Goal: Information Seeking & Learning: Learn about a topic

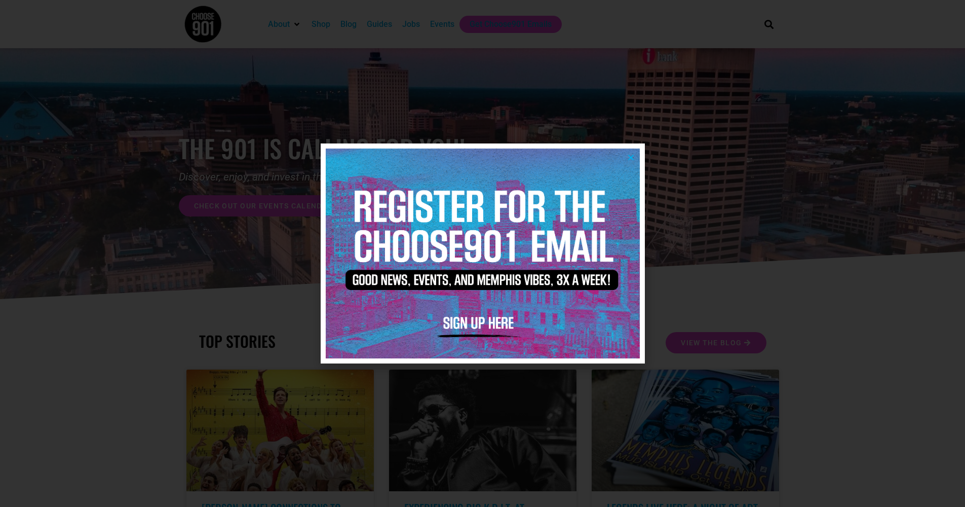
click at [644, 158] on div at bounding box center [483, 252] width 324 height 219
click at [633, 160] on icon "Close" at bounding box center [631, 157] width 8 height 8
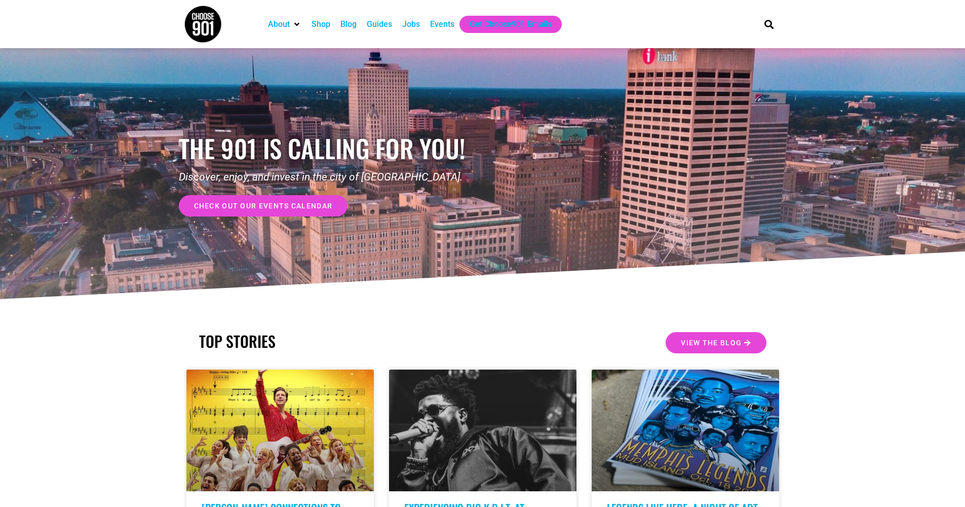
click at [407, 21] on div "Jobs" at bounding box center [411, 24] width 18 height 12
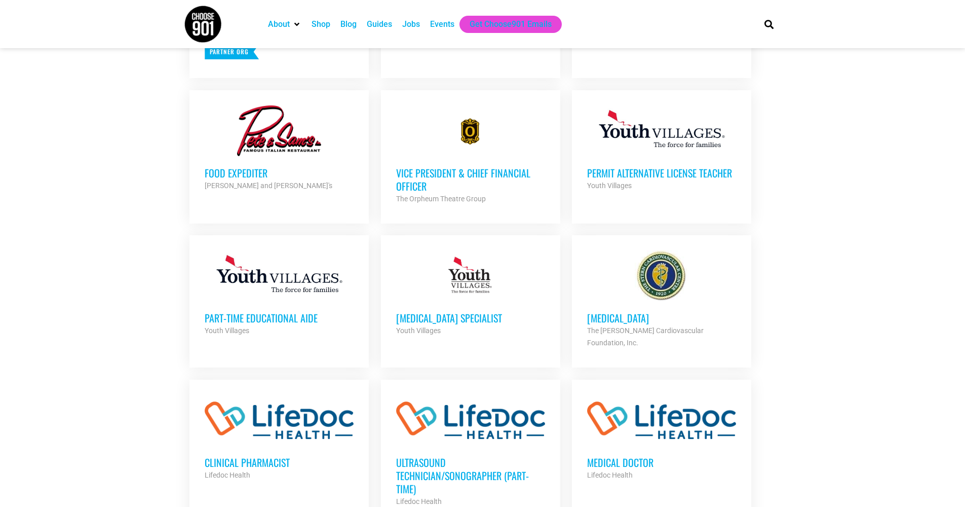
scroll to position [525, 0]
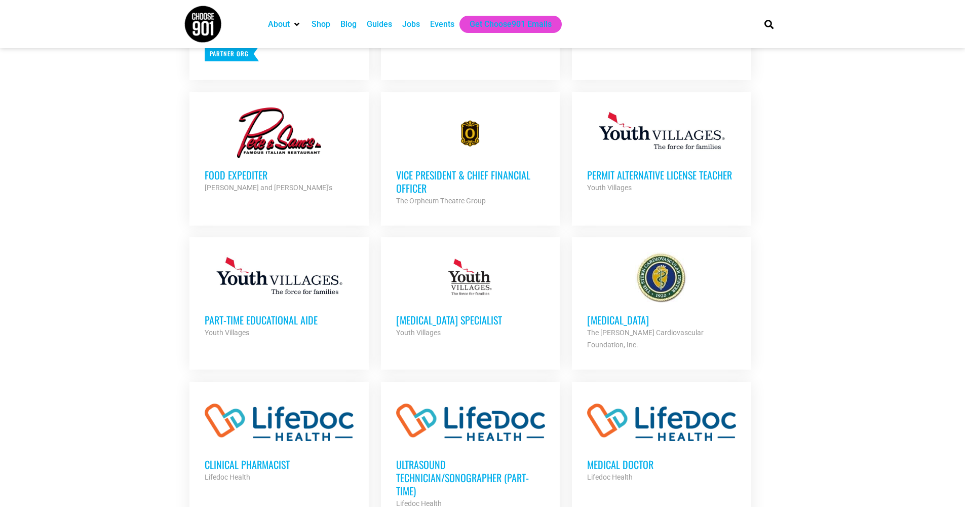
click at [170, 174] on section "Looking to make career moves in Memphis? From tech to teaching, medical and mor…" at bounding box center [482, 338] width 965 height 1282
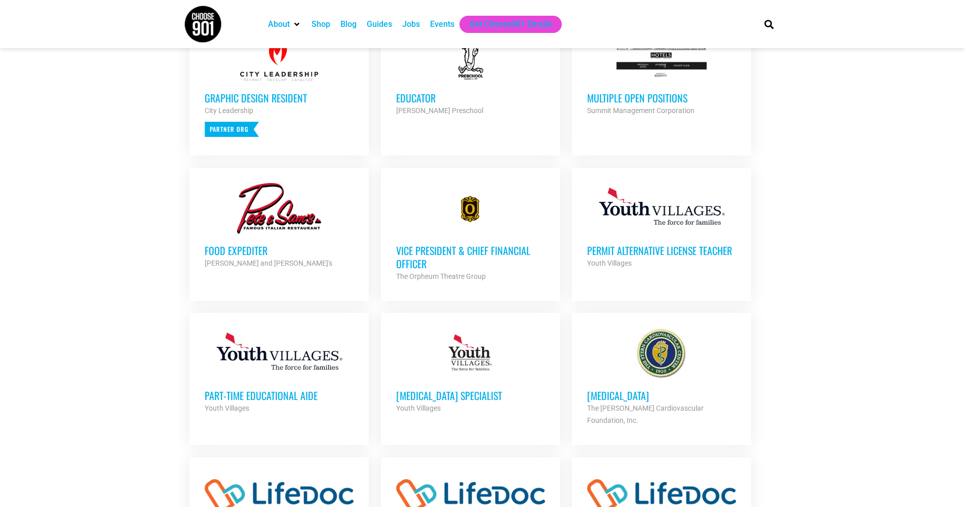
scroll to position [291, 0]
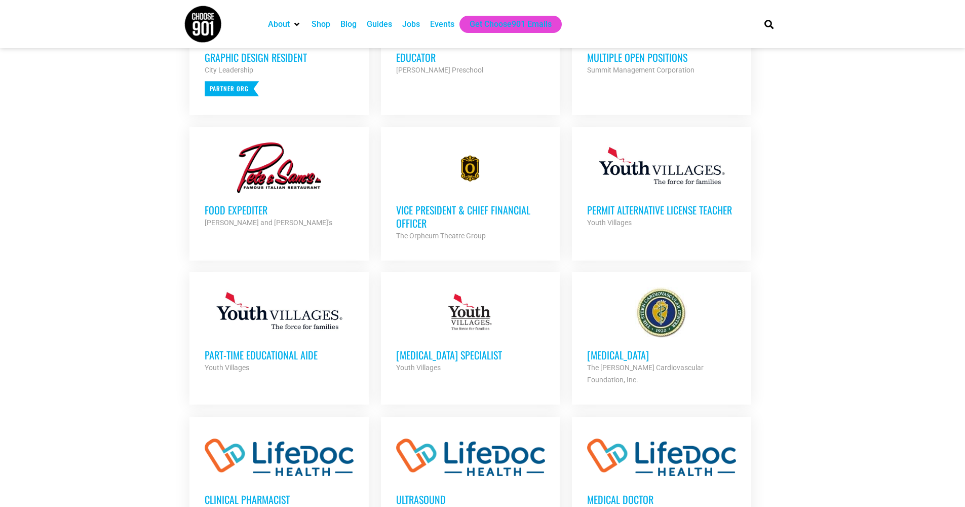
scroll to position [0, 0]
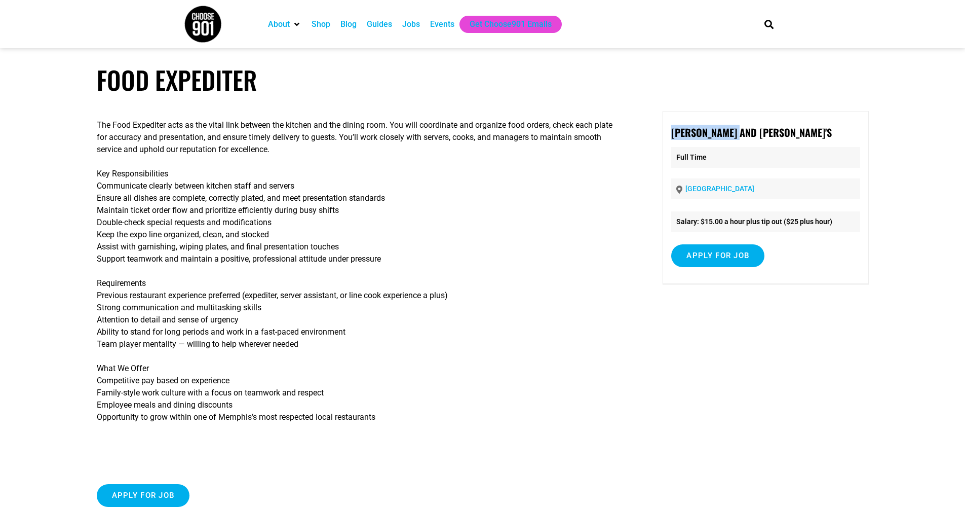
drag, startPoint x: 748, startPoint y: 135, endPoint x: 653, endPoint y: 134, distance: 95.2
click at [653, 134] on div "The Food Expediter acts as the vital link between the kitchen and the dining ro…" at bounding box center [483, 319] width 772 height 416
copy strong "Pete and Sam's"
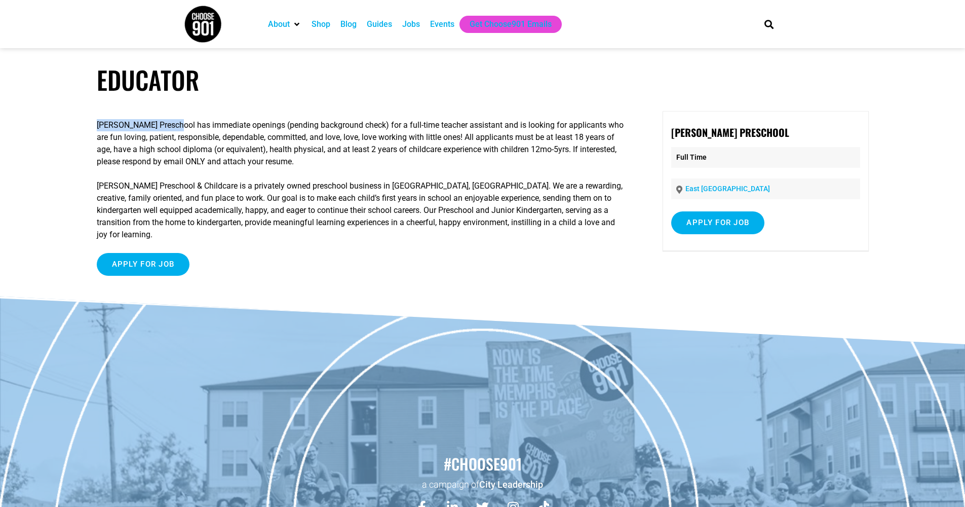
drag, startPoint x: 173, startPoint y: 125, endPoint x: 97, endPoint y: 124, distance: 75.5
click at [97, 124] on p "Roulhac’s Preschool has immediate openings (pending background check) for a ful…" at bounding box center [361, 143] width 528 height 49
copy p "Roulhac’s Preschool"
click at [498, 157] on p "Roulhac’s Preschool has immediate openings (pending background check) for a ful…" at bounding box center [361, 143] width 528 height 49
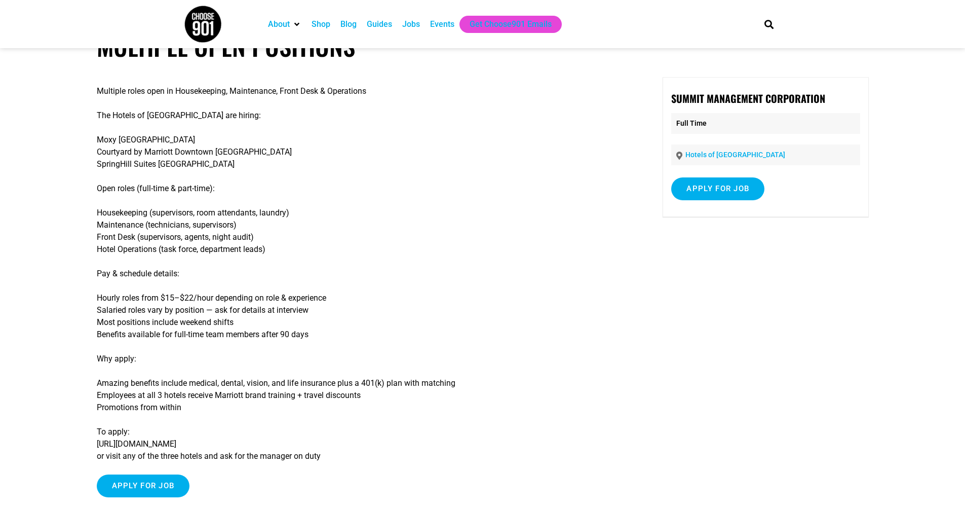
scroll to position [50, 0]
